Goal: Task Accomplishment & Management: Use online tool/utility

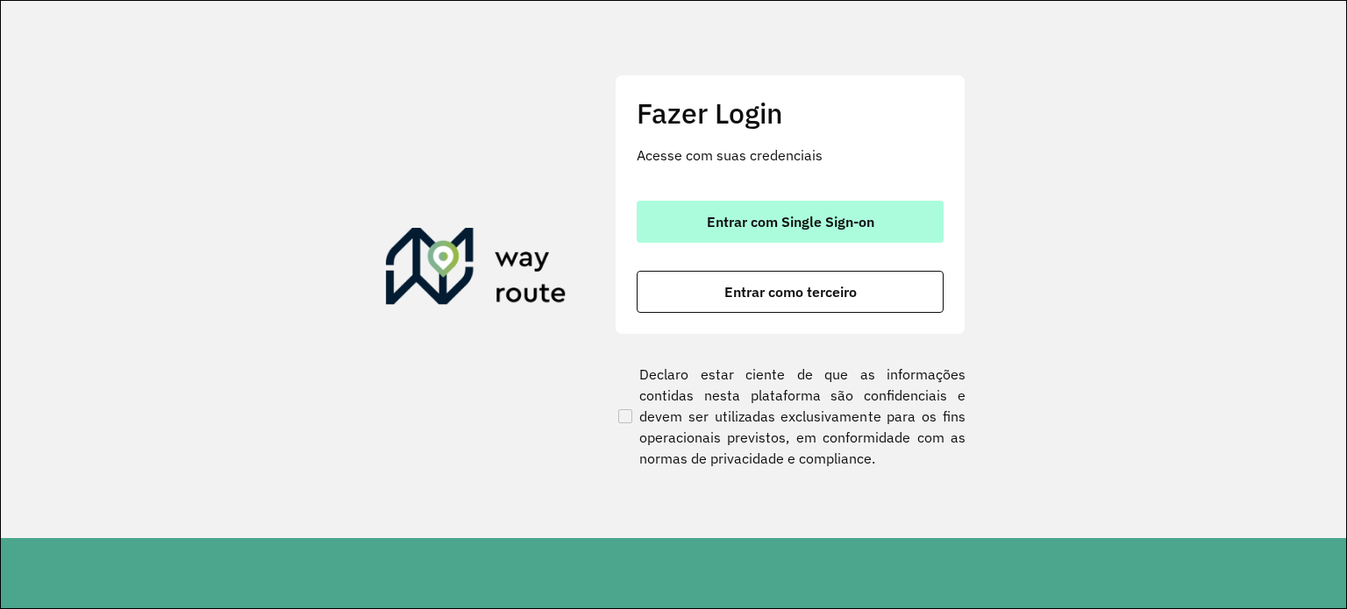
click at [782, 210] on button "Entrar com Single Sign-on" at bounding box center [790, 222] width 307 height 42
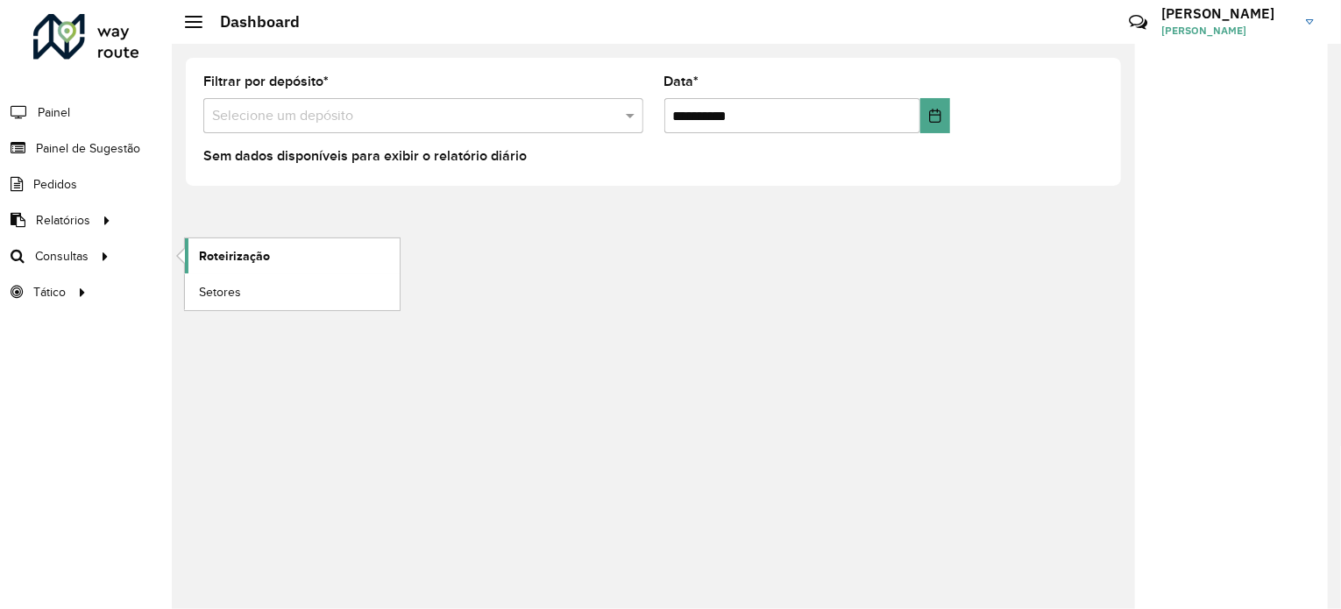
click at [214, 249] on span "Roteirização" at bounding box center [234, 256] width 71 height 18
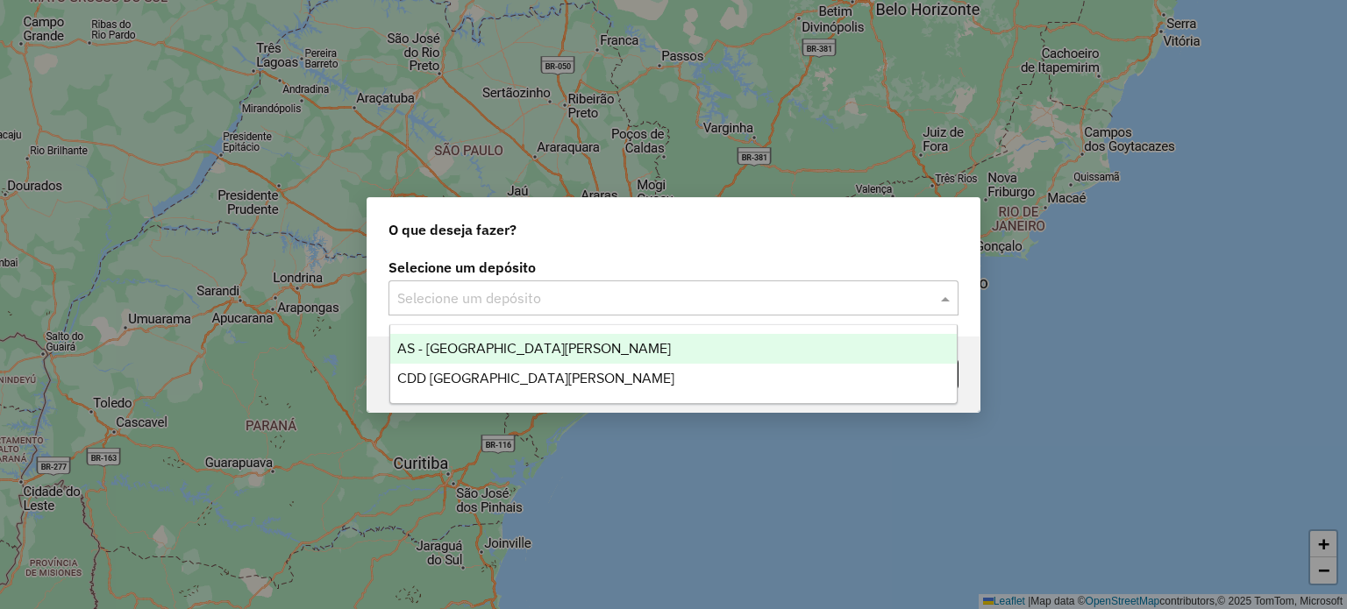
drag, startPoint x: 616, startPoint y: 305, endPoint x: 610, endPoint y: 318, distance: 14.5
click at [615, 304] on input "text" at bounding box center [655, 298] width 517 height 21
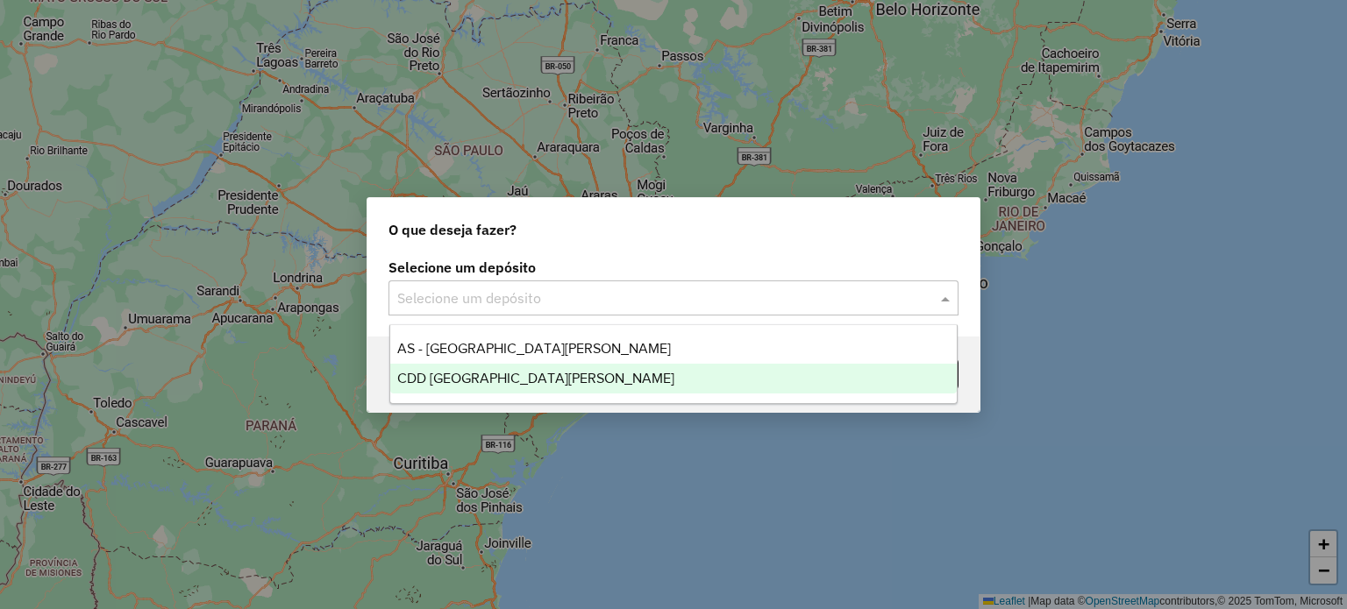
click at [587, 391] on div "CDD Santa Cruz do Sul" at bounding box center [673, 379] width 567 height 30
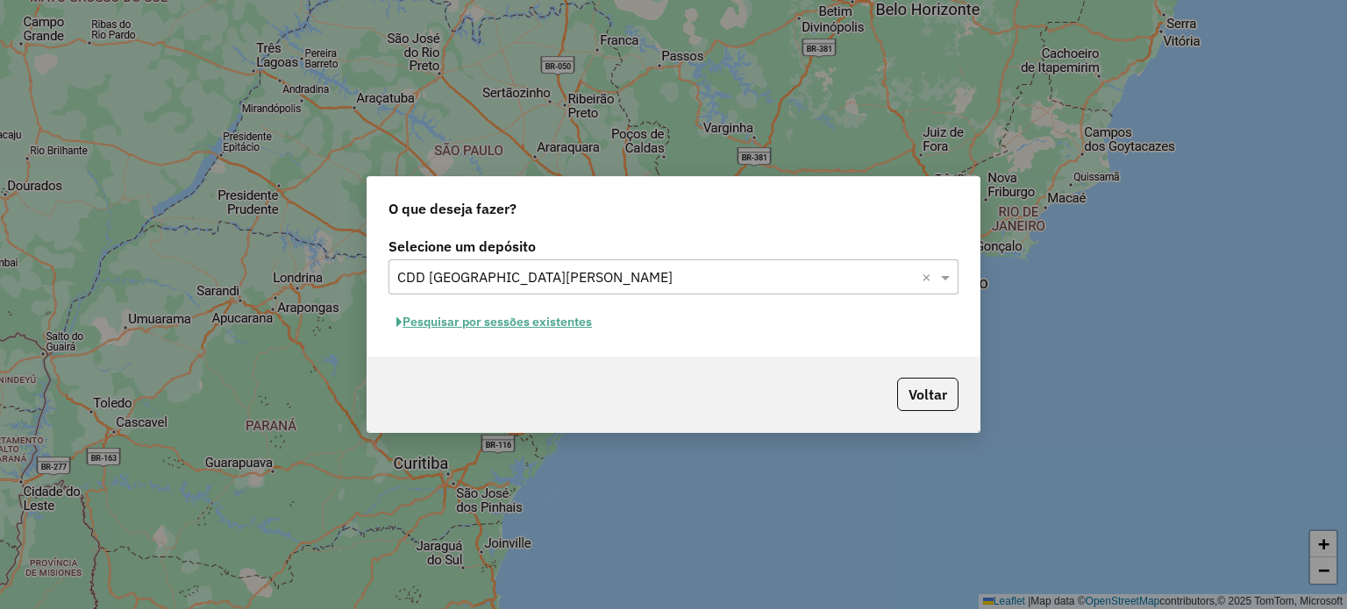
click at [495, 324] on button "Pesquisar por sessões existentes" at bounding box center [493, 322] width 211 height 27
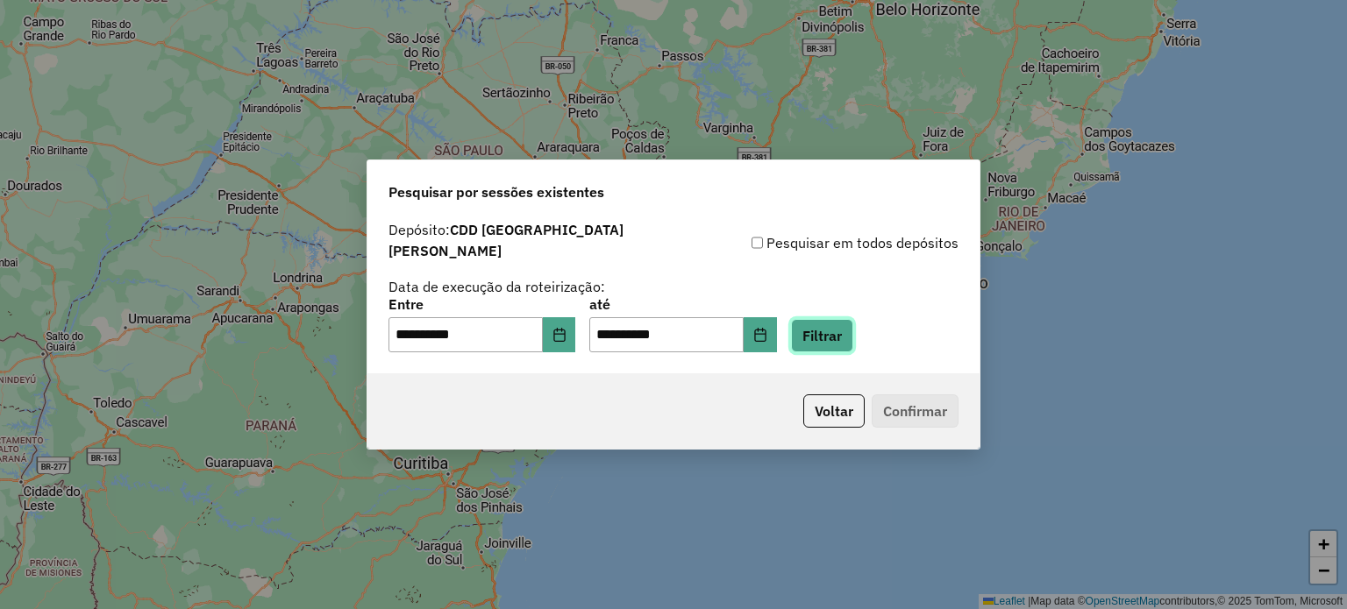
click at [853, 343] on button "Filtrar" at bounding box center [822, 335] width 62 height 33
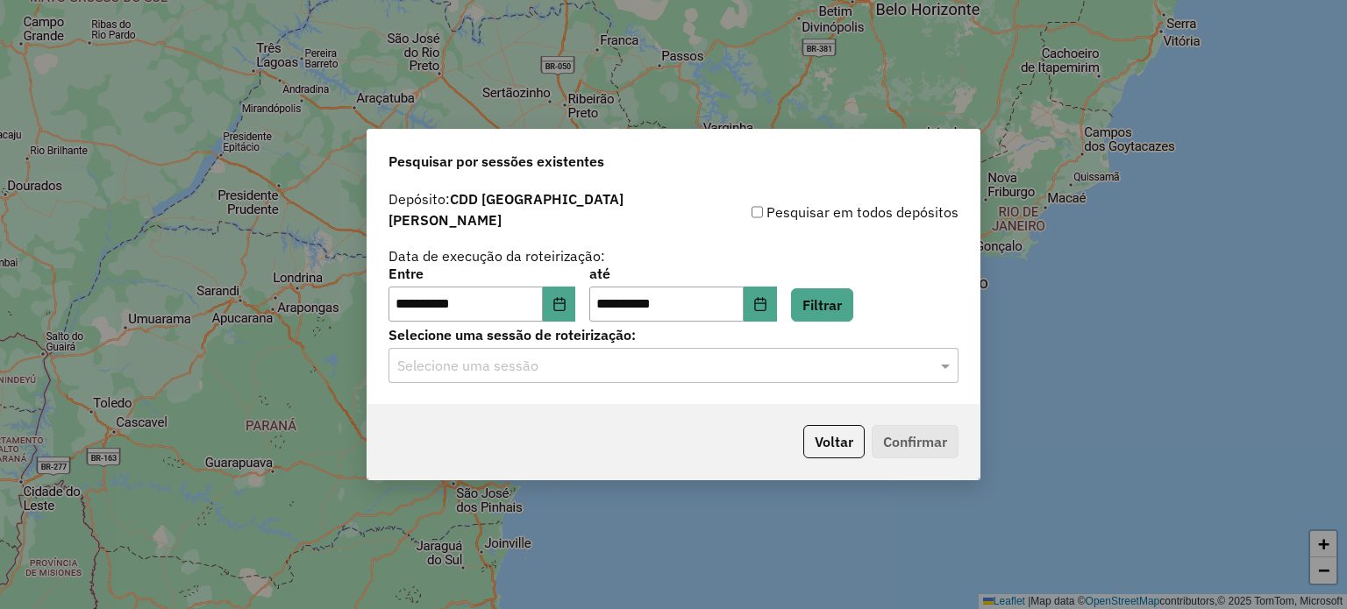
click at [472, 367] on input "text" at bounding box center [655, 366] width 517 height 21
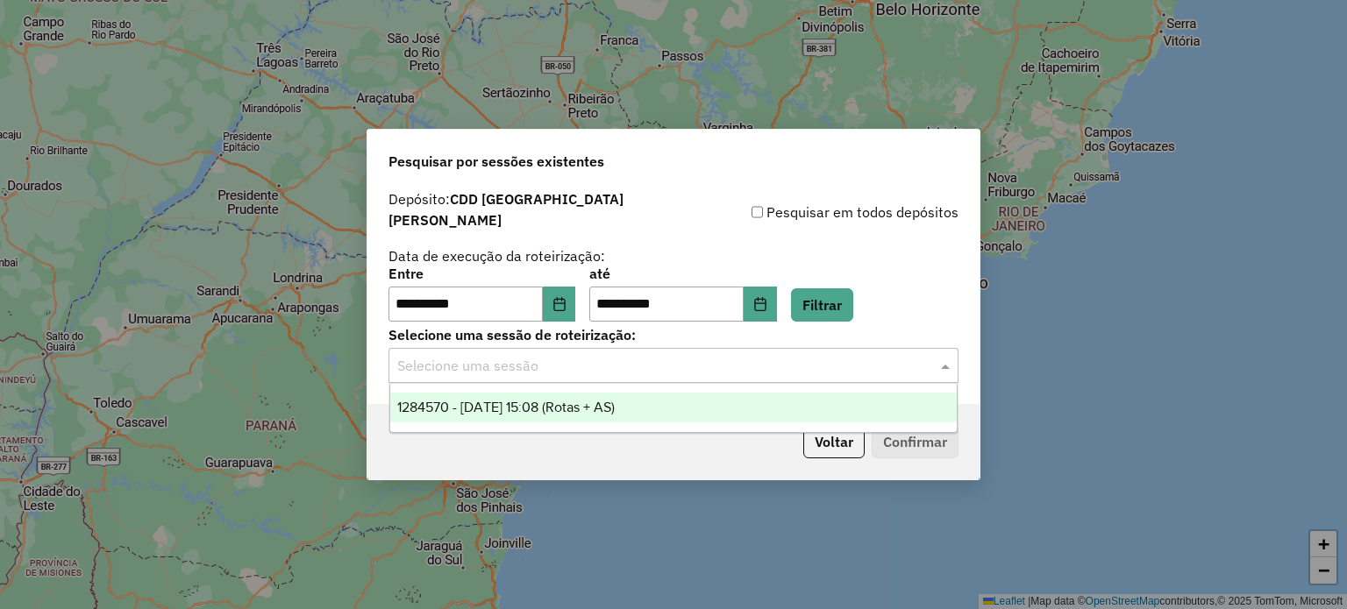
click at [481, 404] on span "1284570 - 29/09/2025 15:08 (Rotas + AS)" at bounding box center [505, 407] width 217 height 15
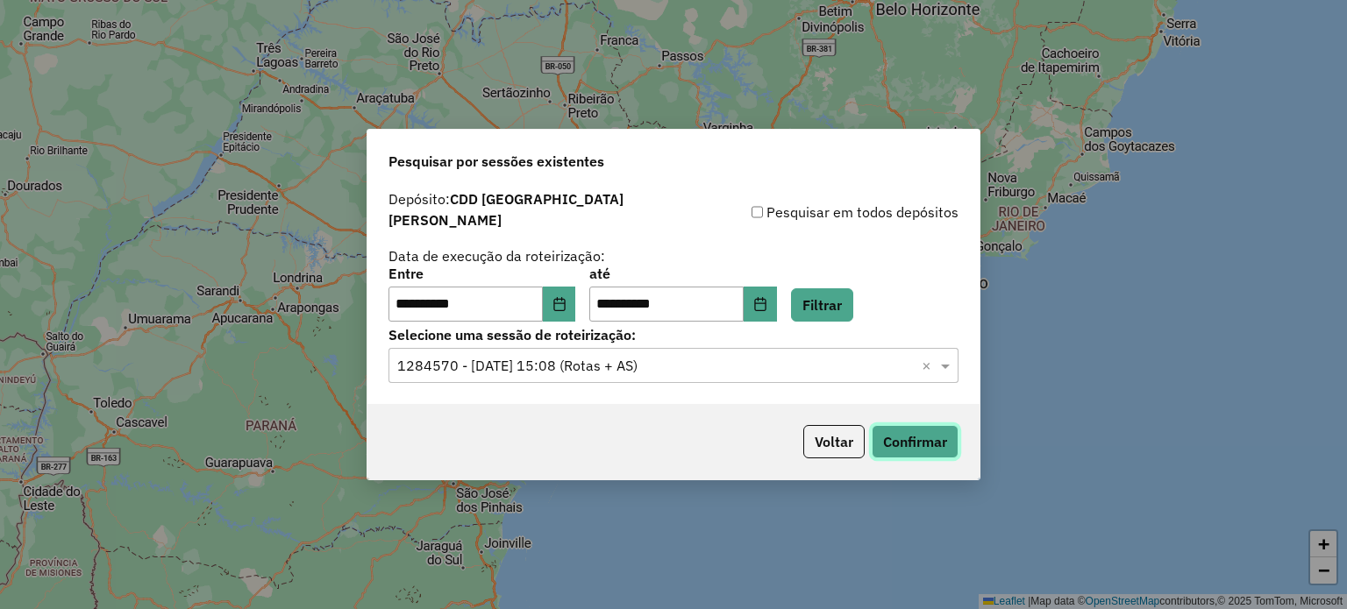
click at [931, 439] on button "Confirmar" at bounding box center [914, 441] width 87 height 33
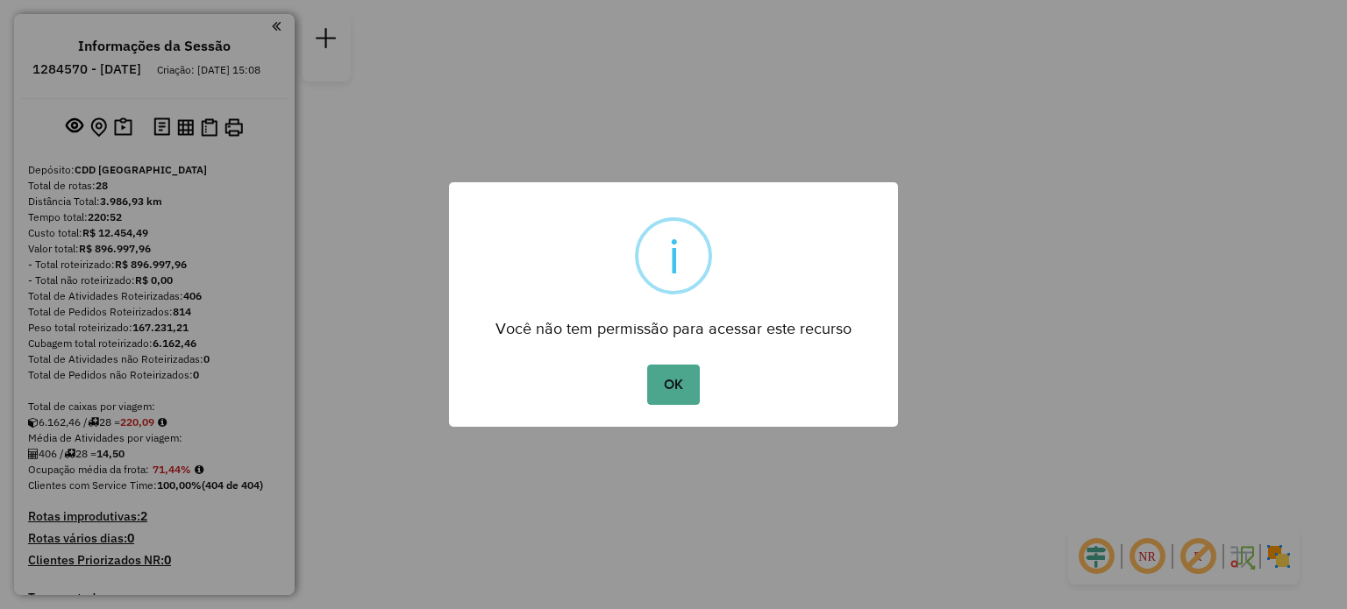
drag, startPoint x: 675, startPoint y: 368, endPoint x: 681, endPoint y: 331, distance: 37.3
click at [675, 367] on button "OK" at bounding box center [673, 385] width 52 height 40
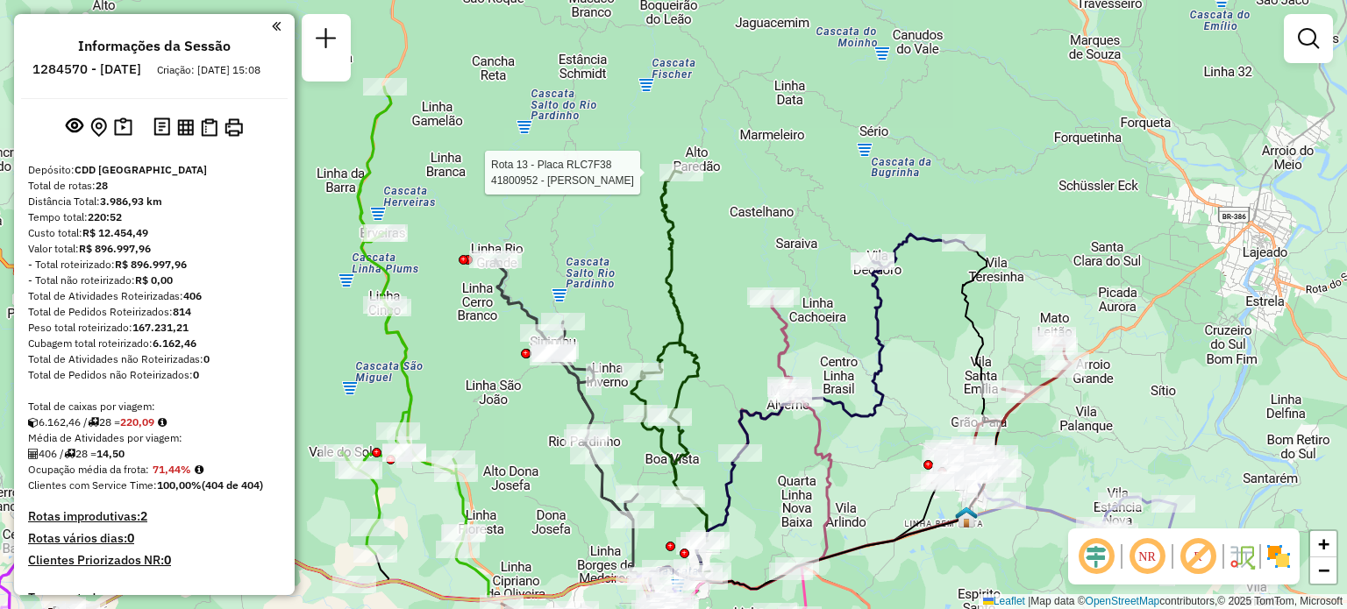
select select "**********"
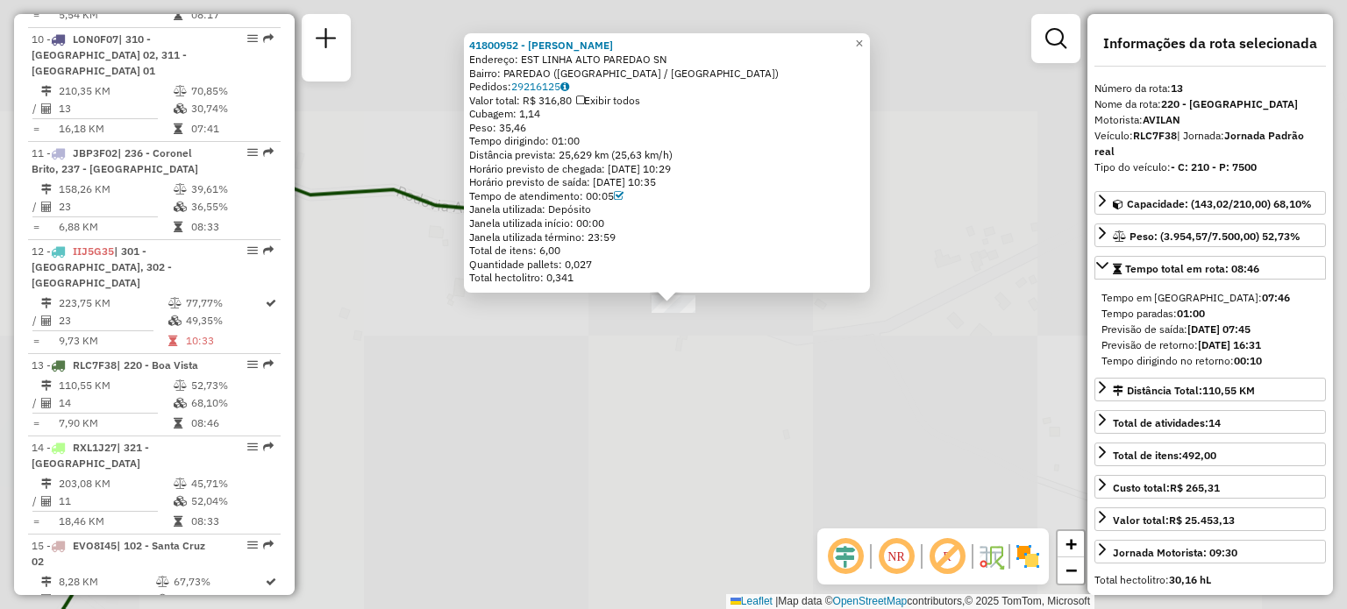
scroll to position [1831, 0]
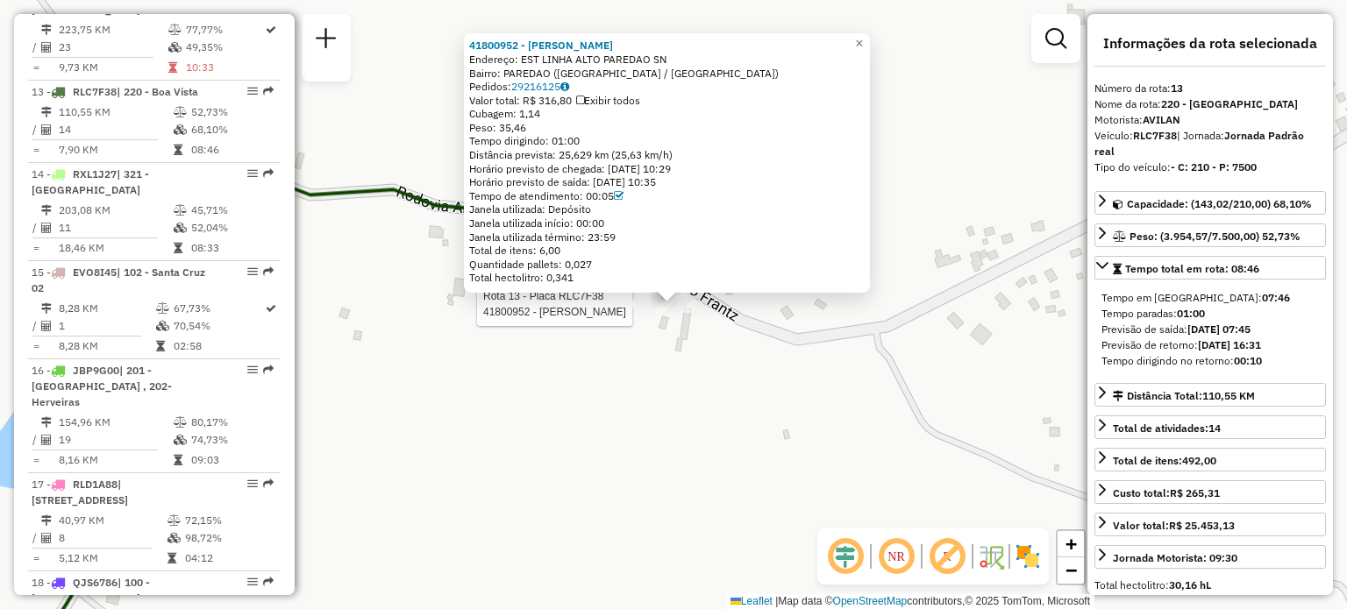
click at [637, 378] on div "Rota 13 - Placa RLC7F38 41800952 - ADAO ALDINO MARIANO 41800952 - ADAO ALDINO M…" at bounding box center [673, 304] width 1347 height 609
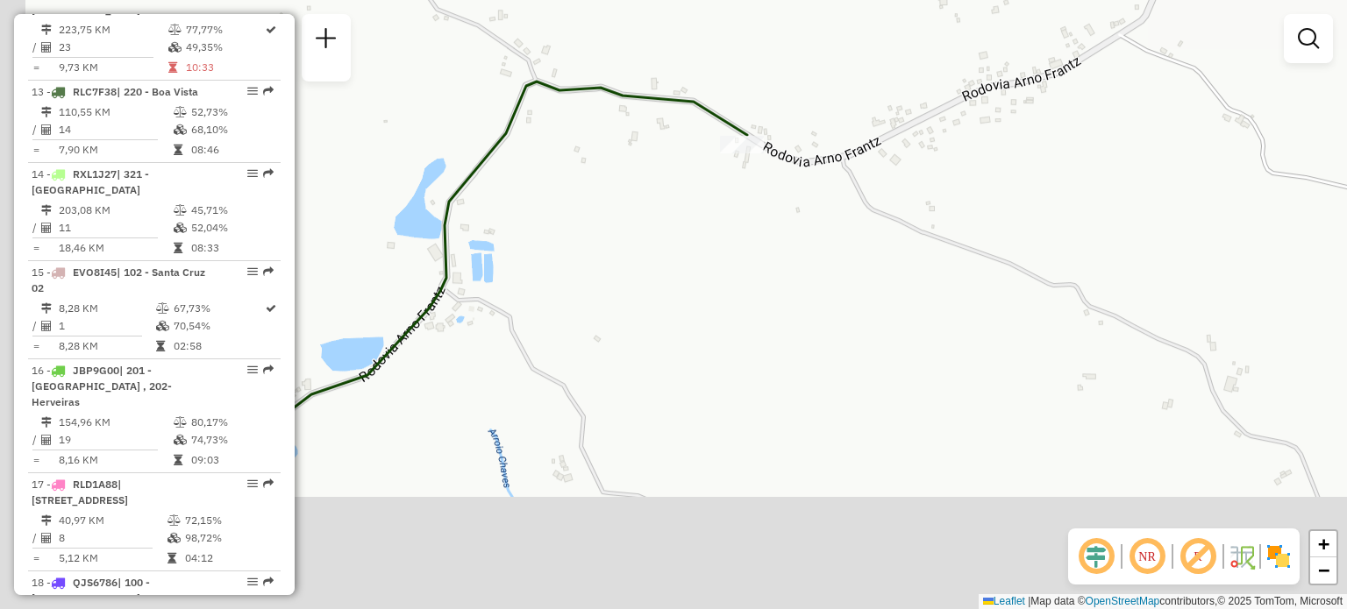
drag, startPoint x: 615, startPoint y: 417, endPoint x: 700, endPoint y: 219, distance: 215.3
click at [700, 220] on div "Janela de atendimento Grade de atendimento Capacidade Transportadoras Veículos …" at bounding box center [673, 304] width 1347 height 609
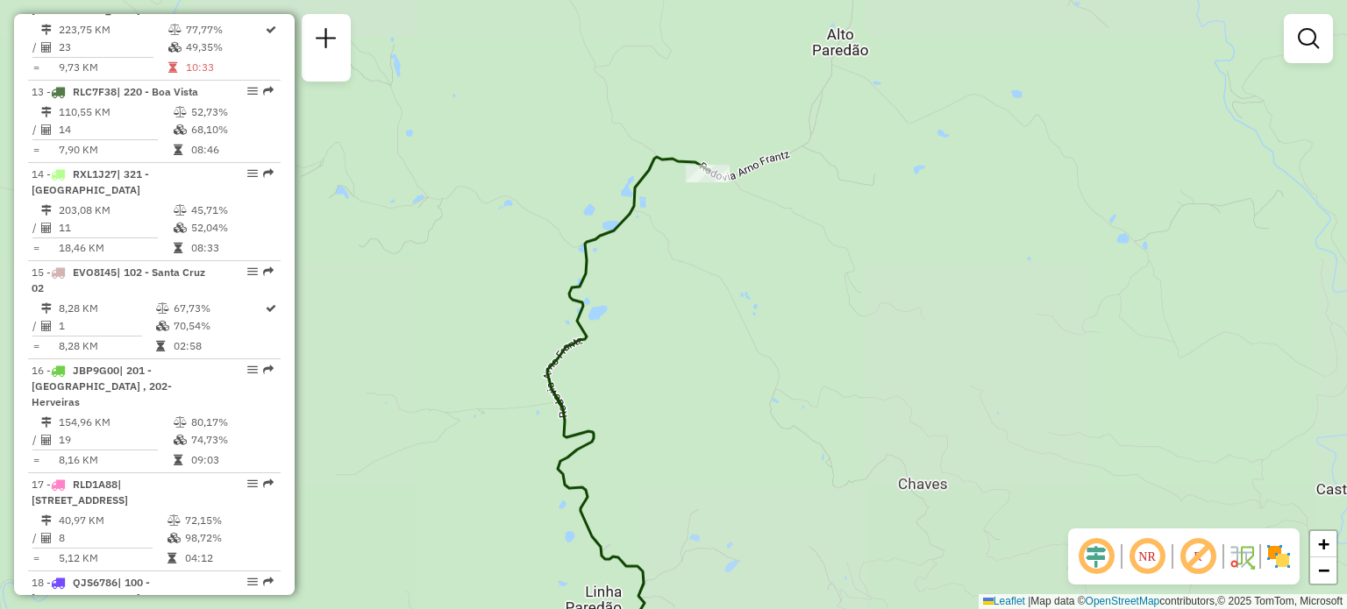
drag, startPoint x: 666, startPoint y: 283, endPoint x: 658, endPoint y: 203, distance: 81.1
click at [666, 192] on div "Janela de atendimento Grade de atendimento Capacidade Transportadoras Veículos …" at bounding box center [673, 304] width 1347 height 609
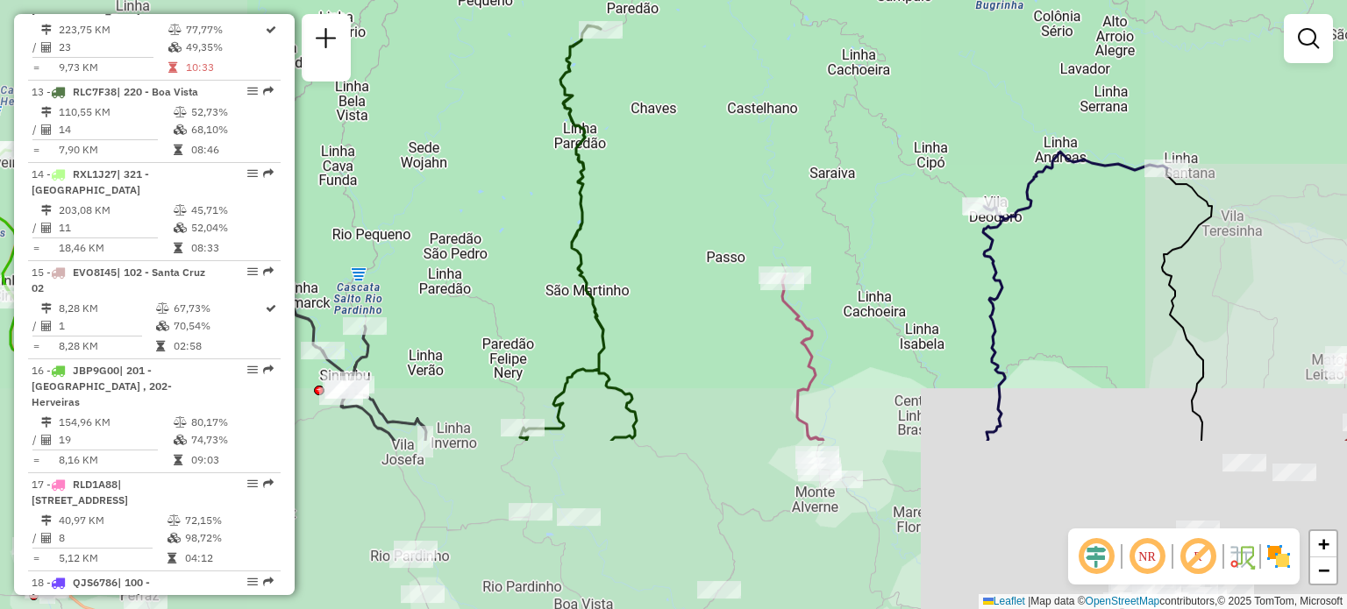
drag, startPoint x: 621, startPoint y: 206, endPoint x: 610, endPoint y: 177, distance: 30.8
click at [610, 177] on div "Janela de atendimento Grade de atendimento Capacidade Transportadoras Veículos …" at bounding box center [673, 304] width 1347 height 609
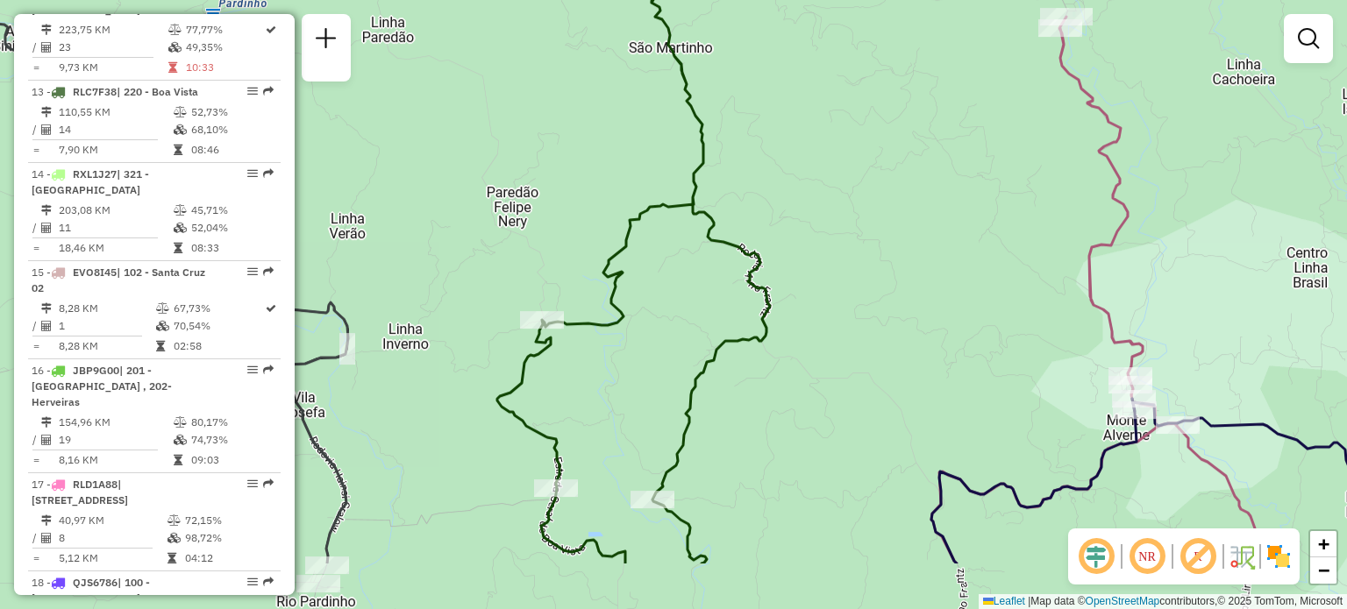
drag, startPoint x: 511, startPoint y: 348, endPoint x: 533, endPoint y: 203, distance: 146.3
click at [533, 203] on div "Janela de atendimento Grade de atendimento Capacidade Transportadoras Veículos …" at bounding box center [673, 304] width 1347 height 609
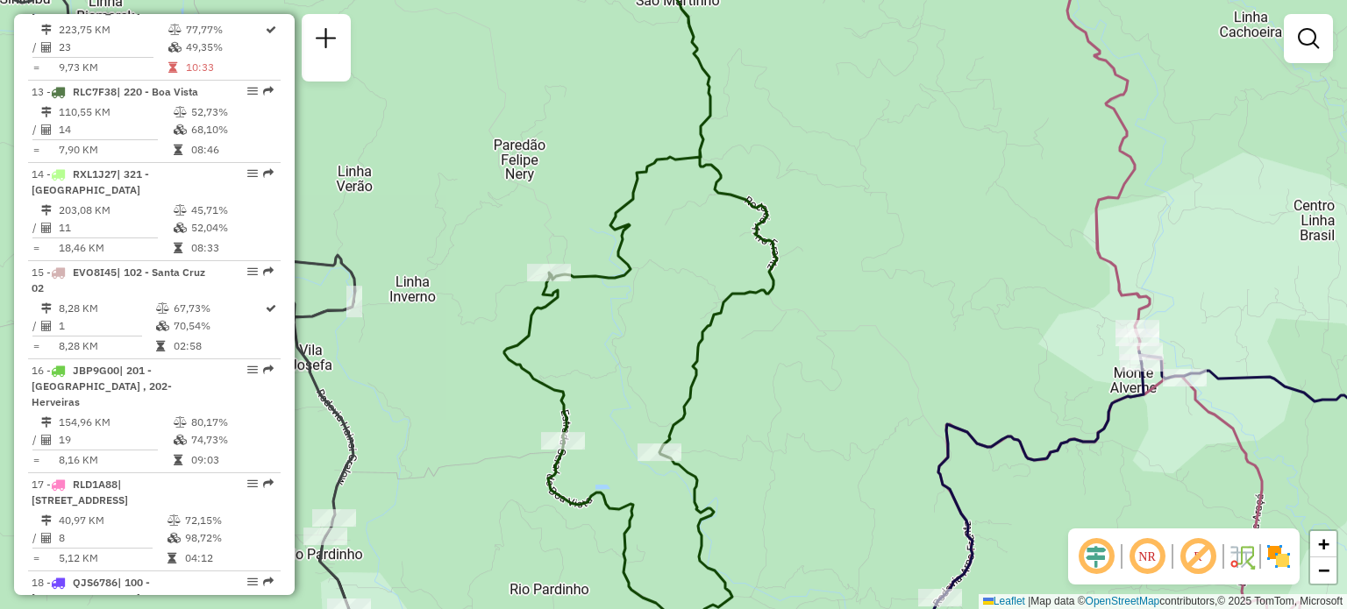
drag, startPoint x: 587, startPoint y: 335, endPoint x: 582, endPoint y: 310, distance: 25.1
click at [582, 310] on div "Janela de atendimento Grade de atendimento Capacidade Transportadoras Veículos …" at bounding box center [673, 304] width 1347 height 609
